Goal: Task Accomplishment & Management: Complete application form

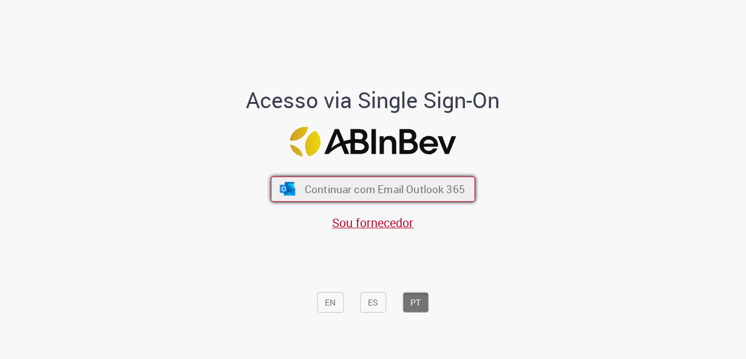
click at [347, 186] on span "Continuar com Email Outlook 365" at bounding box center [385, 189] width 160 height 14
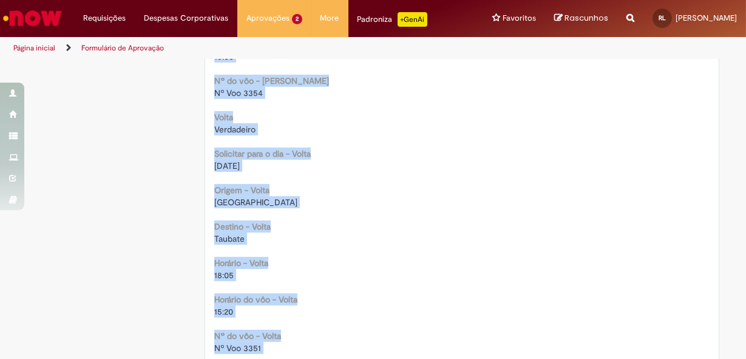
scroll to position [1181, 0]
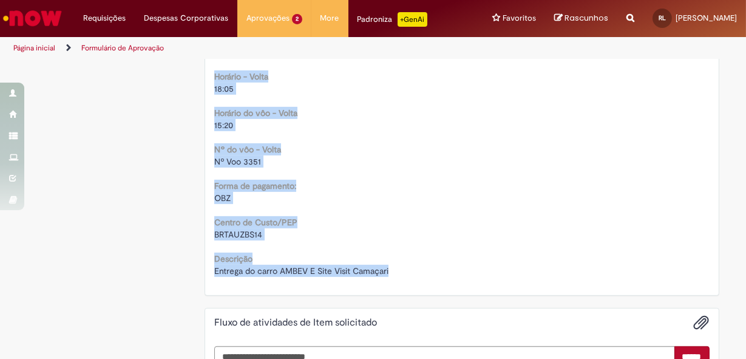
drag, startPoint x: 210, startPoint y: 64, endPoint x: 395, endPoint y: 276, distance: 280.6
copy div "Loremipsumd si ametconse adip Elit seddoeiusm T83767042 Incidi utla etdolorem a…"
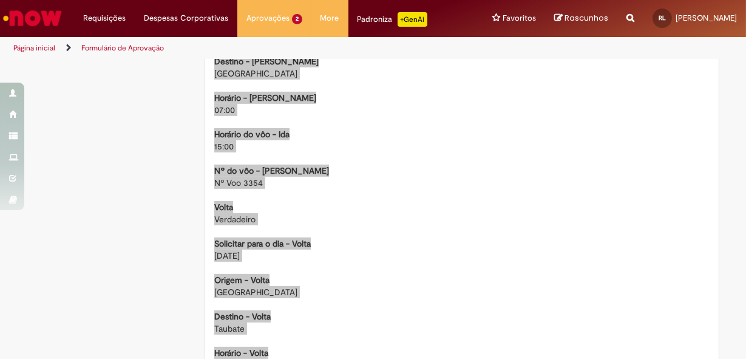
scroll to position [960, 0]
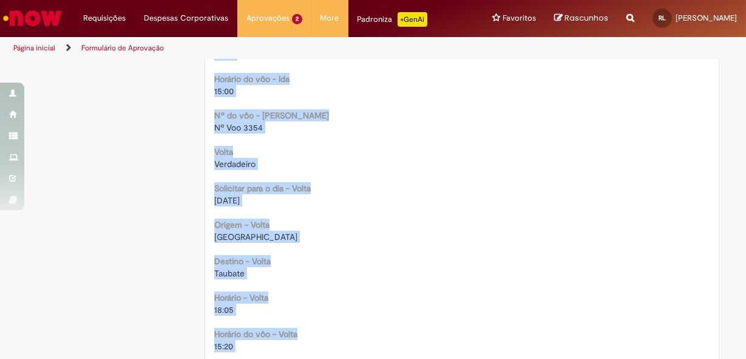
click at [244, 180] on div "Solicitar para o dia - Volta 09/10/2025" at bounding box center [462, 192] width 496 height 27
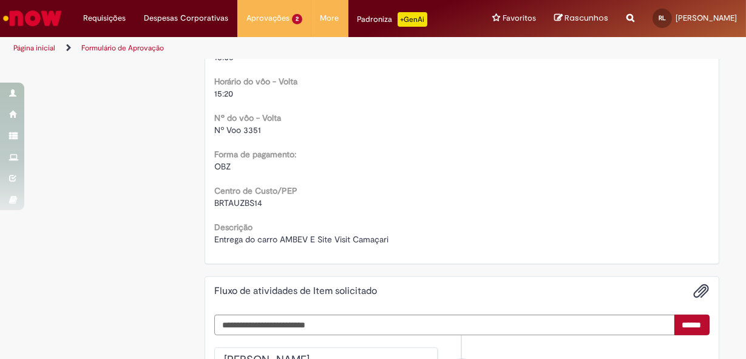
scroll to position [1171, 0]
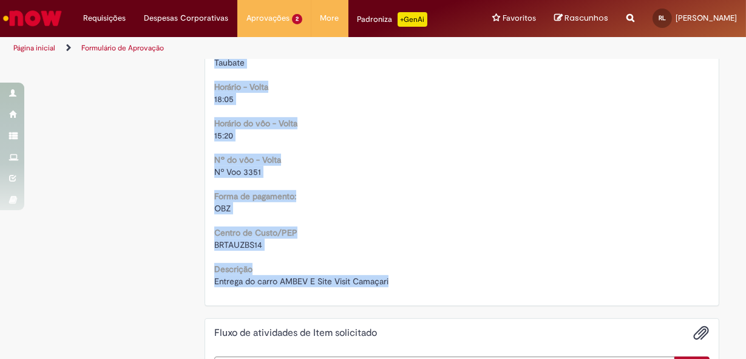
drag, startPoint x: 211, startPoint y: 73, endPoint x: 400, endPoint y: 281, distance: 281.6
copy div "Solicitação de aprovação para Item solicitado R13582474 Oferta para solicitar a…"
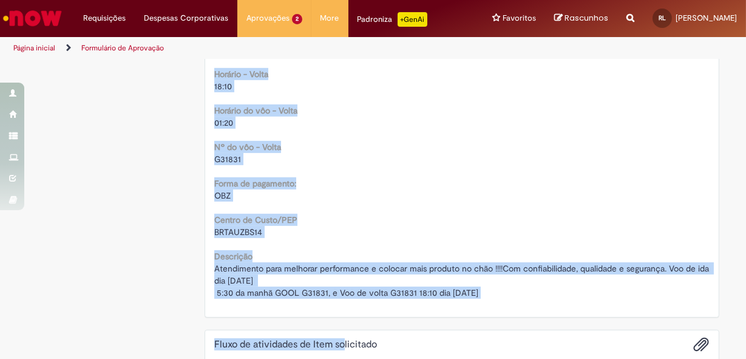
scroll to position [1227, 0]
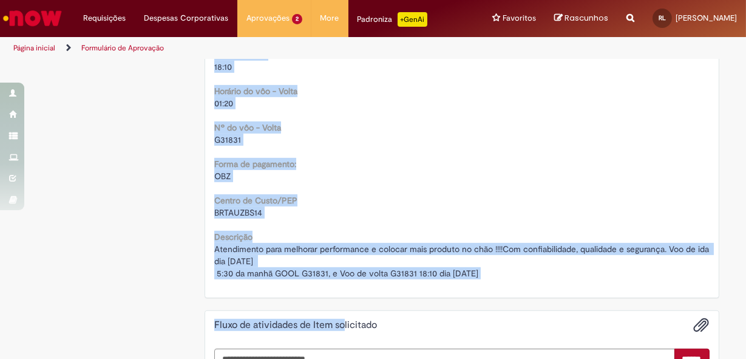
drag, startPoint x: 208, startPoint y: 69, endPoint x: 513, endPoint y: 273, distance: 366.8
copy div "Loremipsumd si ametconse adip Elit seddoeiusm T87138394 Incidi utla etdolorem a…"
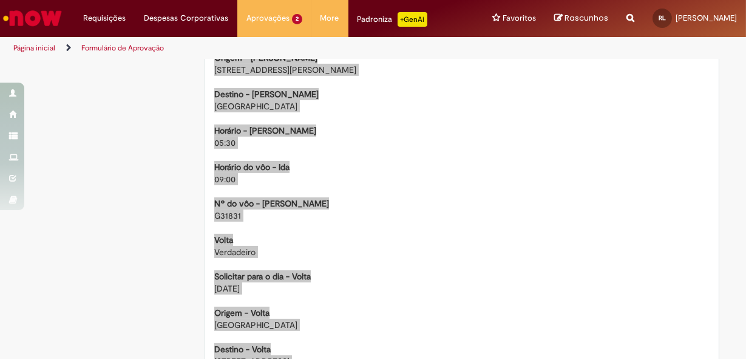
scroll to position [952, 0]
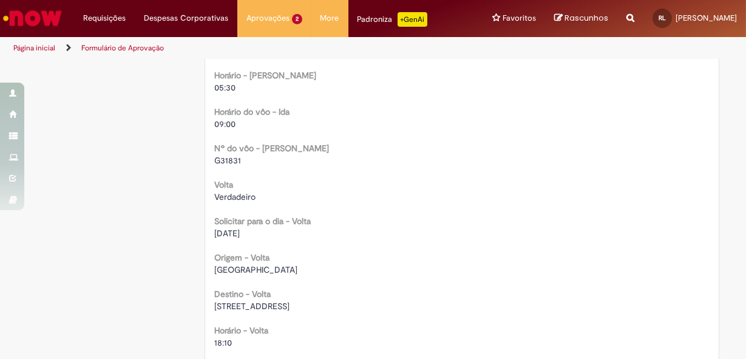
click at [214, 305] on span "Rua Orlando Feira Bend Filho 102 Ap404" at bounding box center [251, 306] width 75 height 11
drag, startPoint x: 210, startPoint y: 307, endPoint x: 361, endPoint y: 307, distance: 151.2
click at [290, 307] on span "Rua Orlando Feira Bend Filho 102 Ap404" at bounding box center [251, 306] width 75 height 11
copy span "Rua Orlando Feira Bend Filho 102 Ap404"
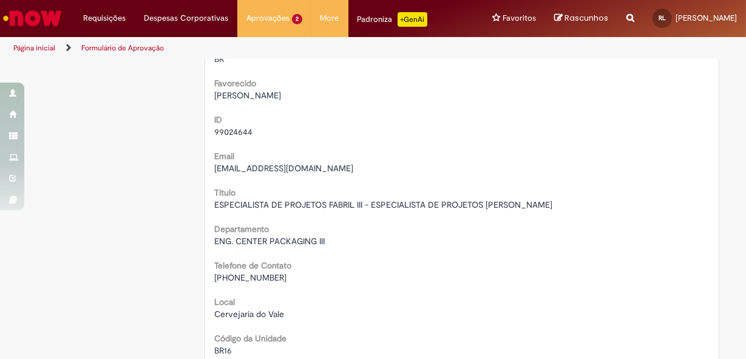
scroll to position [0, 0]
